Goal: Task Accomplishment & Management: Manage account settings

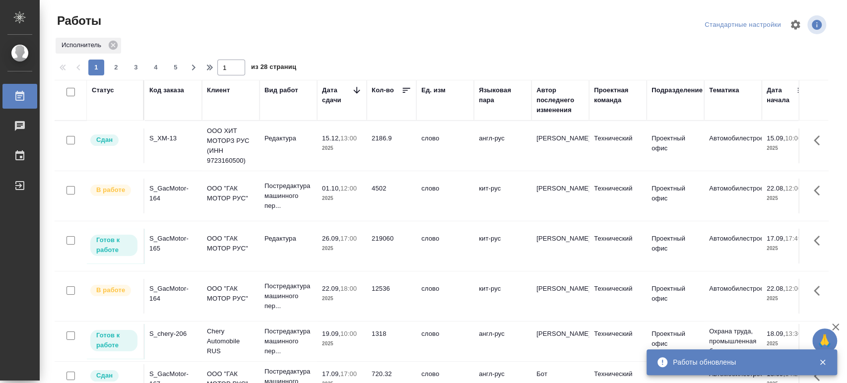
scroll to position [55, 0]
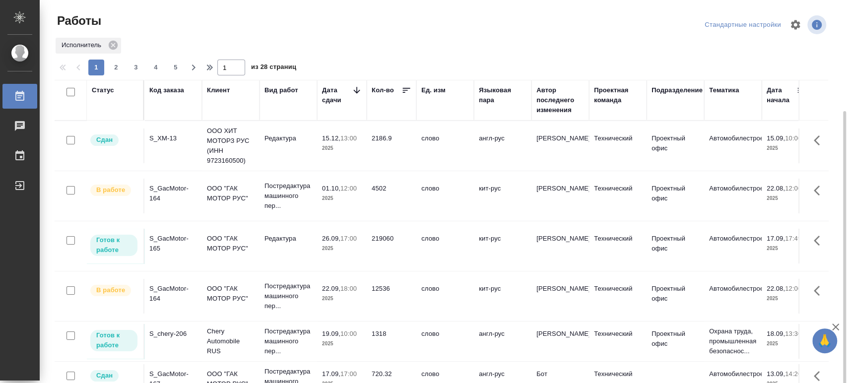
scroll to position [55, 0]
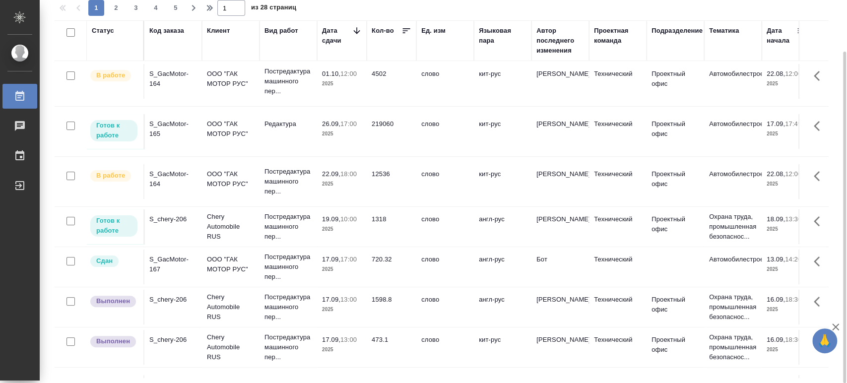
click at [172, 217] on div "S_chery-206" at bounding box center [173, 219] width 48 height 10
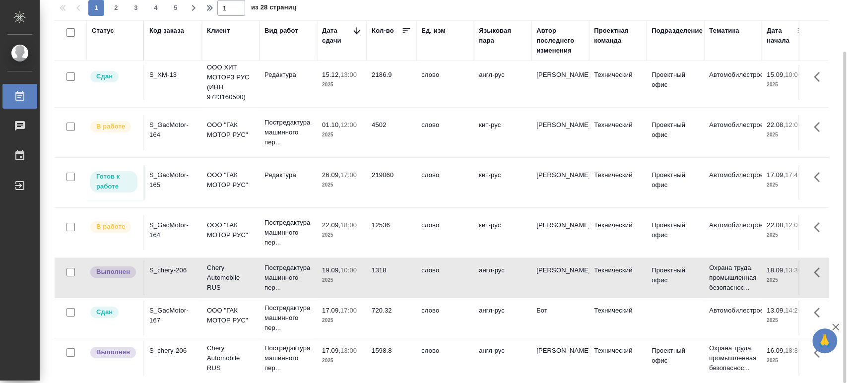
scroll to position [0, 0]
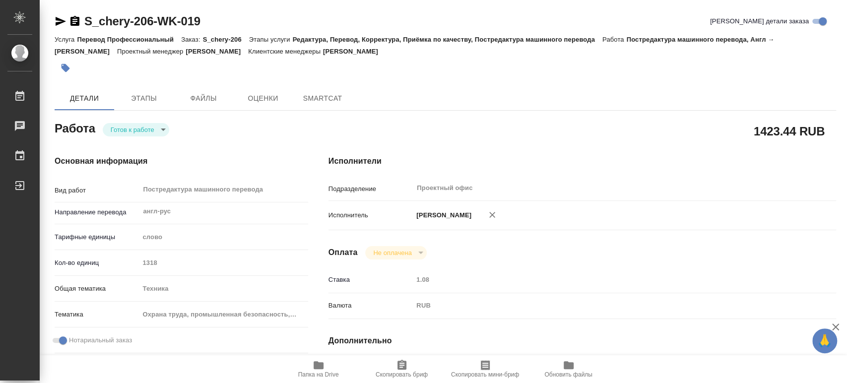
type textarea "x"
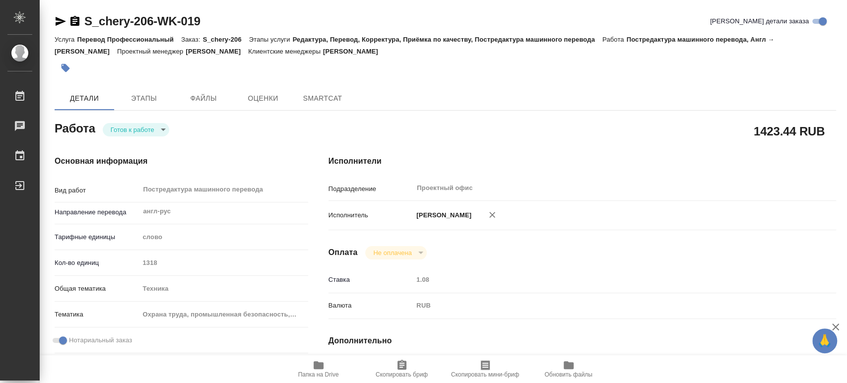
type textarea "x"
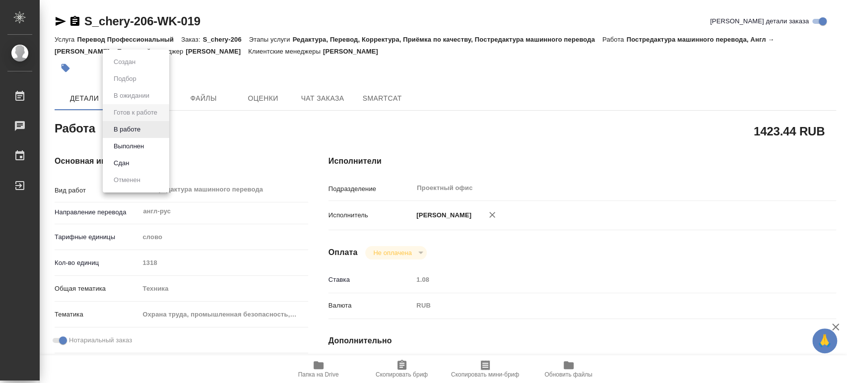
click at [161, 127] on body "🙏 .cls-1 fill:#fff; AWATERA Tsaturyan Robert Работы Чаты График Выйти S_chery-2…" at bounding box center [423, 191] width 847 height 383
type textarea "x"
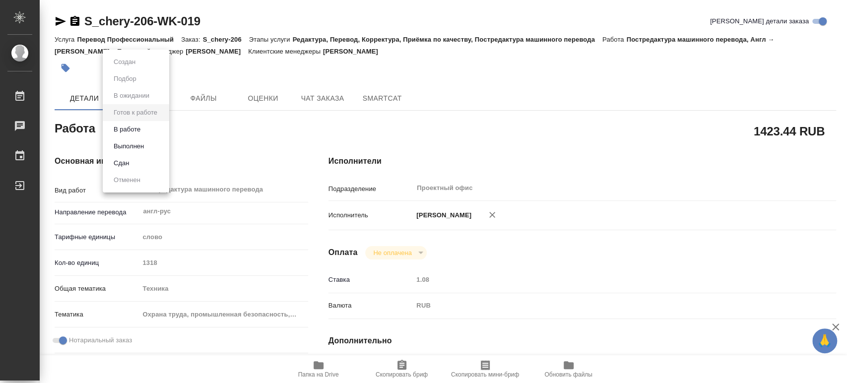
type textarea "x"
click at [133, 145] on button "Выполнен" at bounding box center [129, 146] width 36 height 11
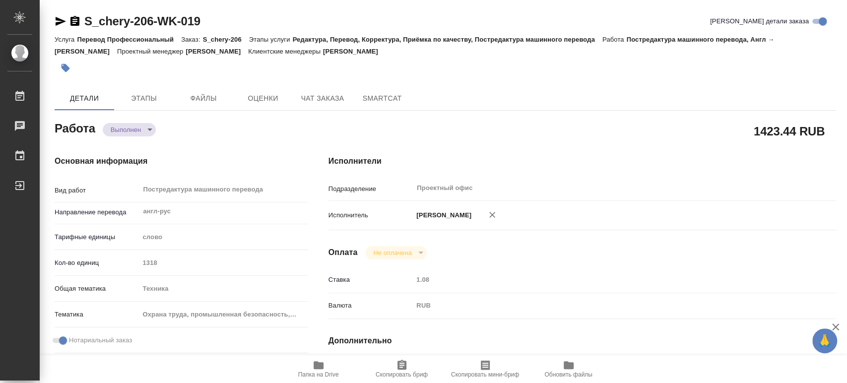
type textarea "x"
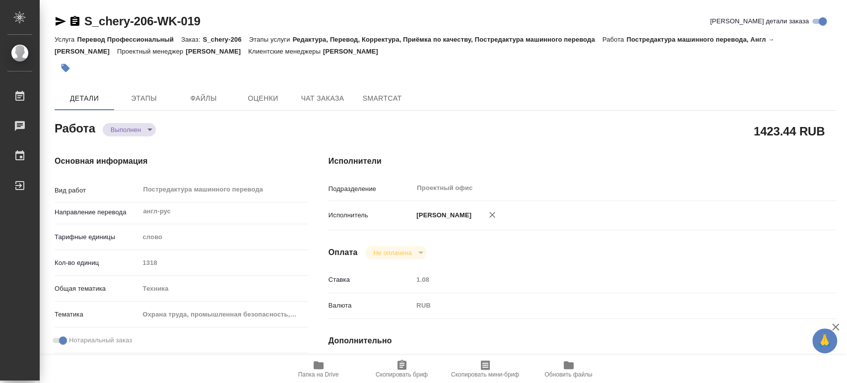
type textarea "x"
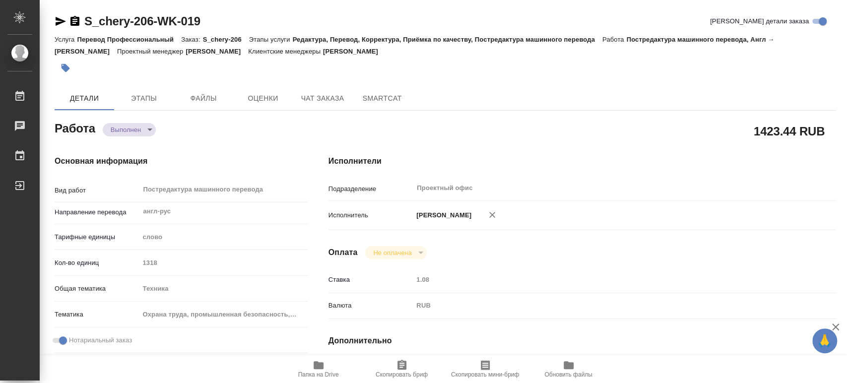
type textarea "x"
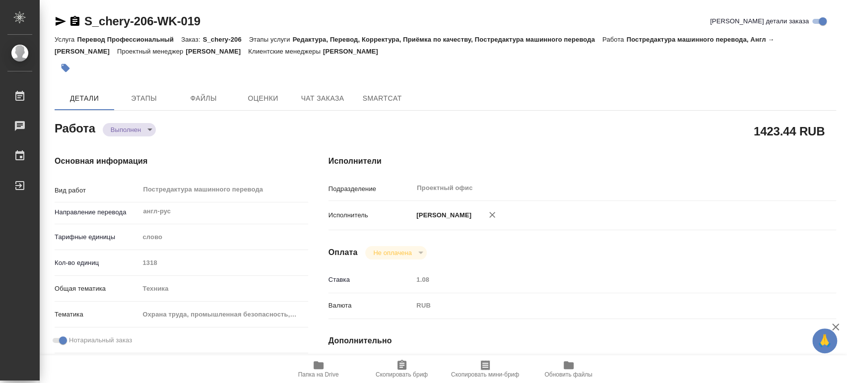
type textarea "x"
